Goal: Ask a question

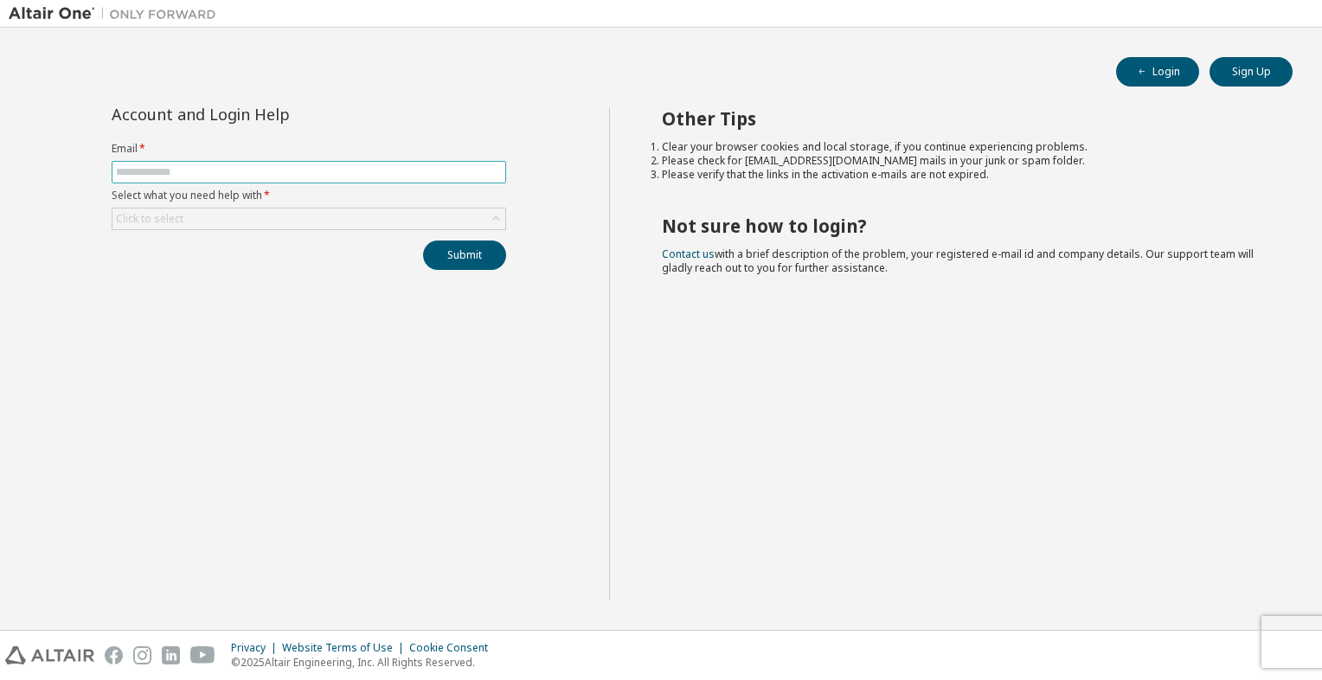
click at [280, 180] on span at bounding box center [309, 172] width 394 height 22
click at [280, 166] on input "text" at bounding box center [309, 172] width 386 height 14
type input "**********"
click at [226, 228] on div "Click to select" at bounding box center [309, 219] width 394 height 22
click at [225, 223] on div "Click to select" at bounding box center [308, 218] width 393 height 21
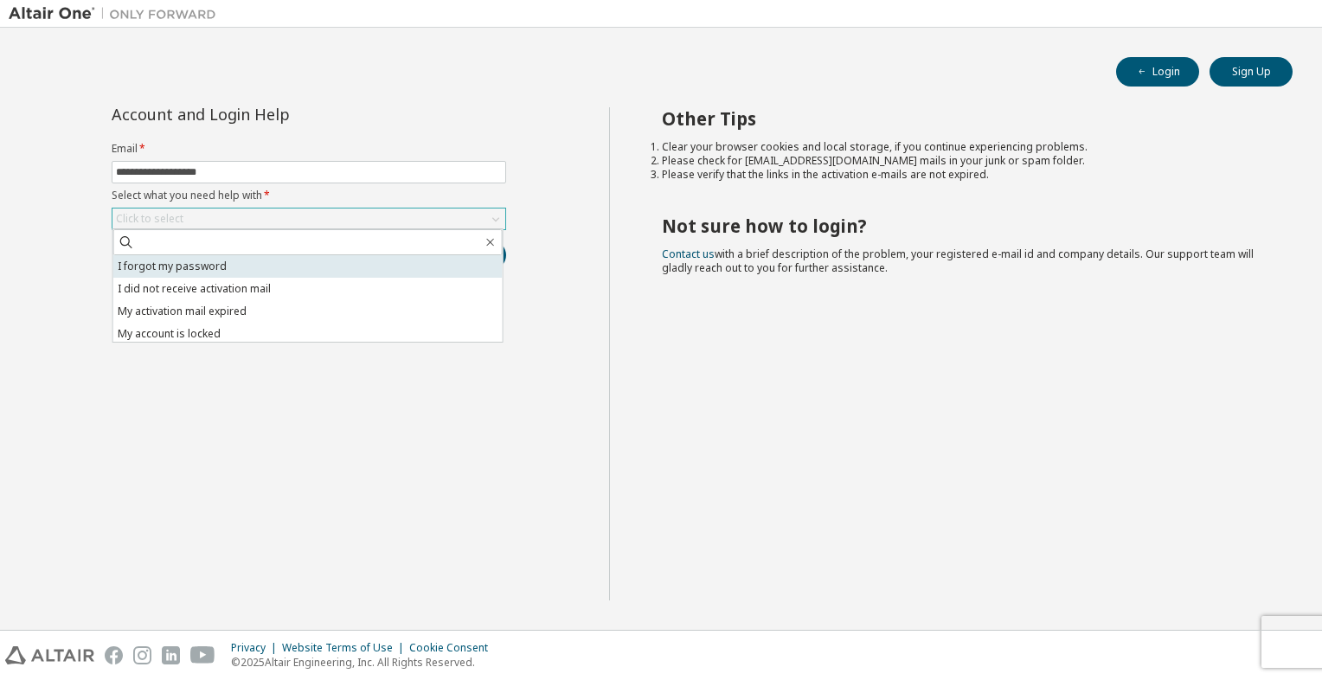
click at [183, 265] on li "I forgot my password" at bounding box center [307, 266] width 389 height 22
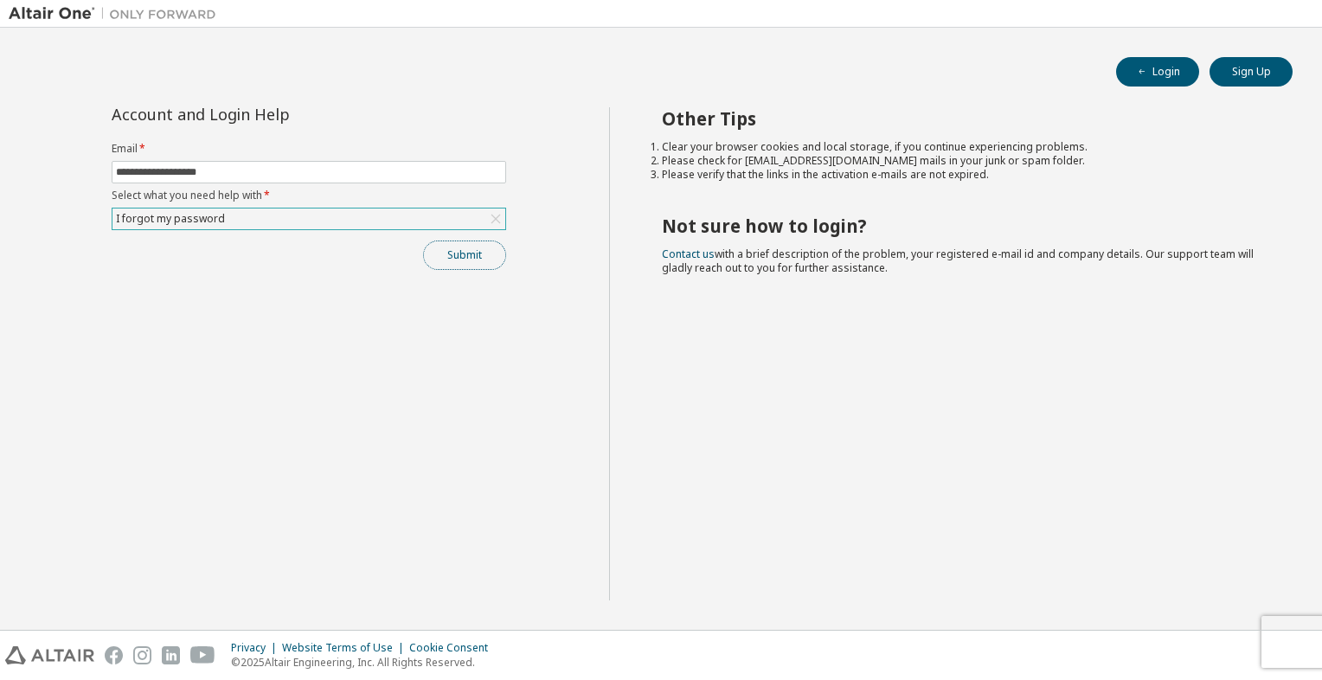
click at [436, 254] on button "Submit" at bounding box center [464, 254] width 83 height 29
